Goal: Navigation & Orientation: Find specific page/section

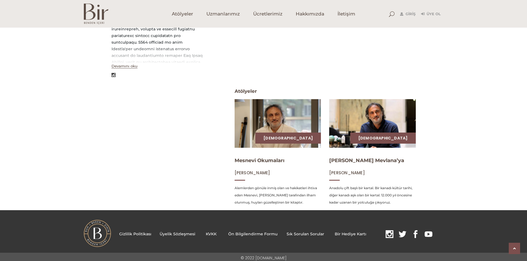
scroll to position [170, 0]
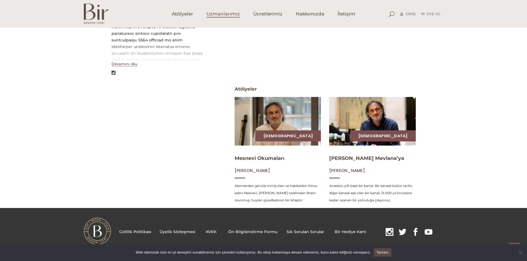
click at [216, 11] on span "Uzmanlarımız" at bounding box center [222, 14] width 33 height 6
click at [188, 14] on span "Atölyeler" at bounding box center [182, 14] width 21 height 6
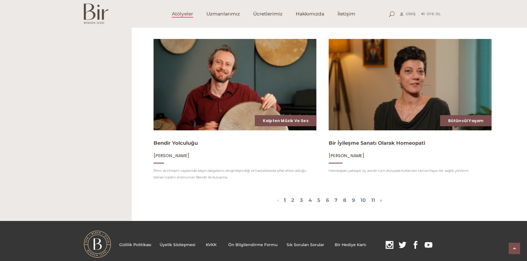
scroll to position [706, 0]
